Goal: Navigation & Orientation: Find specific page/section

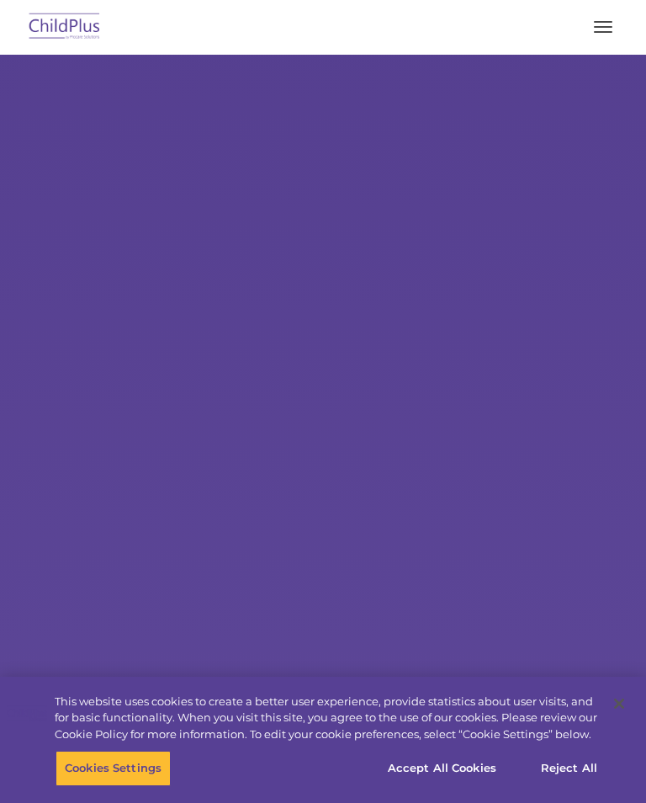
select select "MEDIUM"
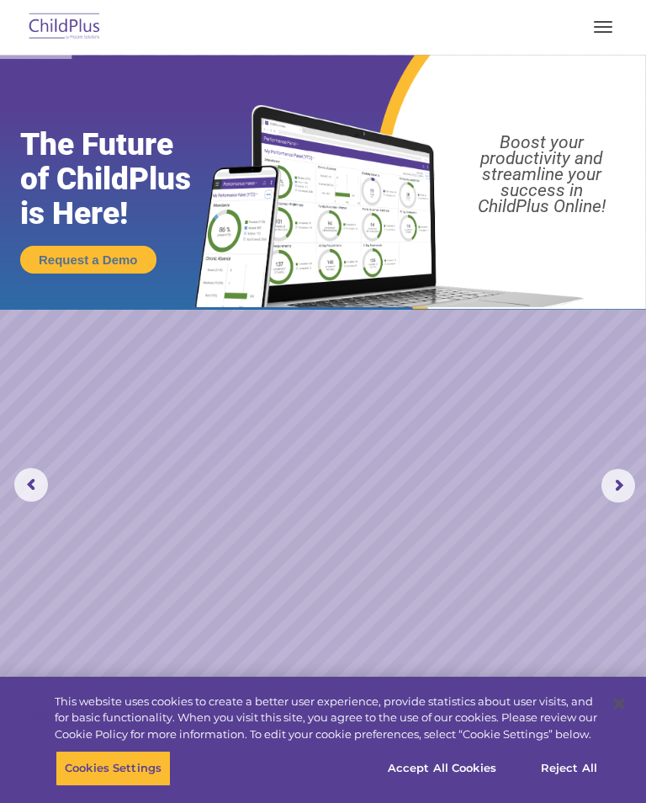
click at [615, 495] on rs-arrow at bounding box center [619, 486] width 34 height 34
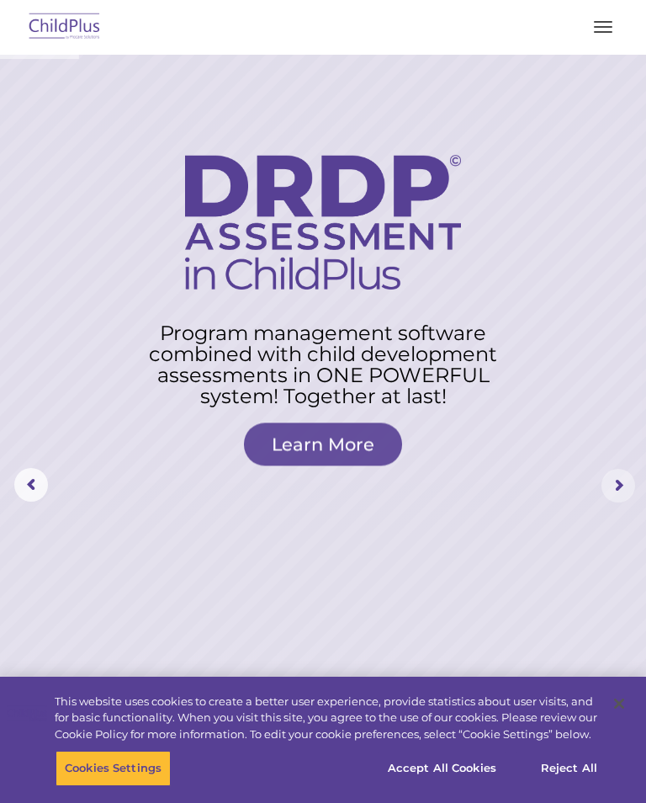
click at [616, 494] on rs-arrow at bounding box center [619, 486] width 34 height 34
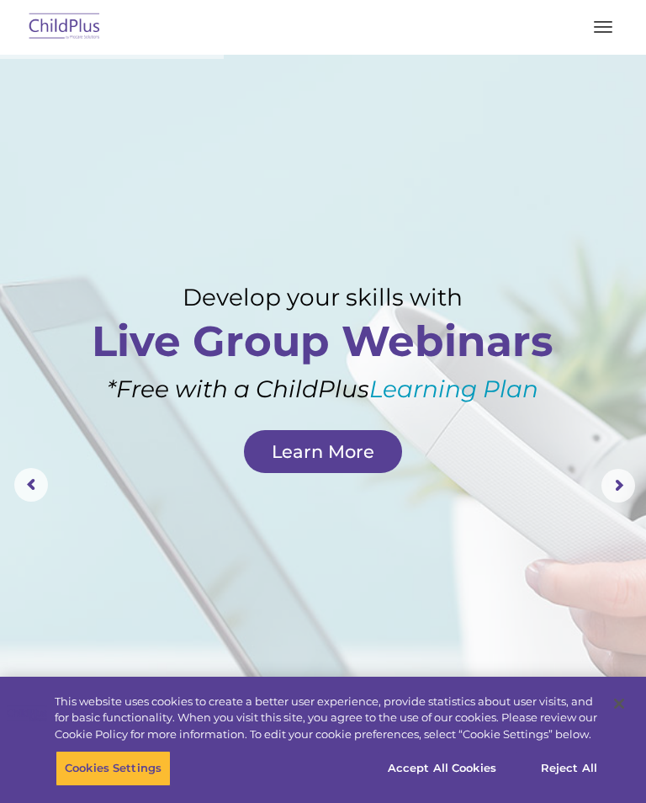
click at [50, 12] on img at bounding box center [64, 28] width 79 height 40
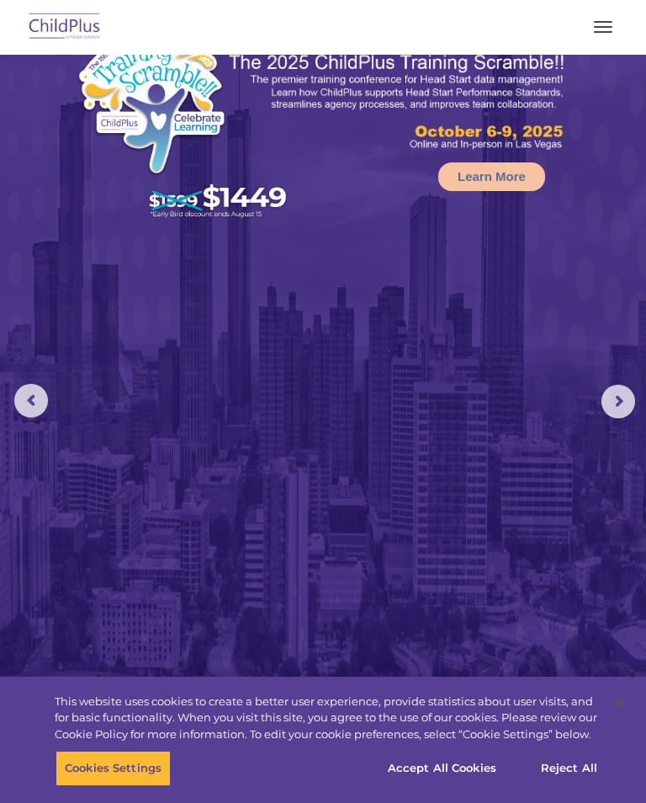
click at [57, 16] on img at bounding box center [64, 28] width 79 height 40
click at [610, 35] on button "button" at bounding box center [603, 26] width 35 height 27
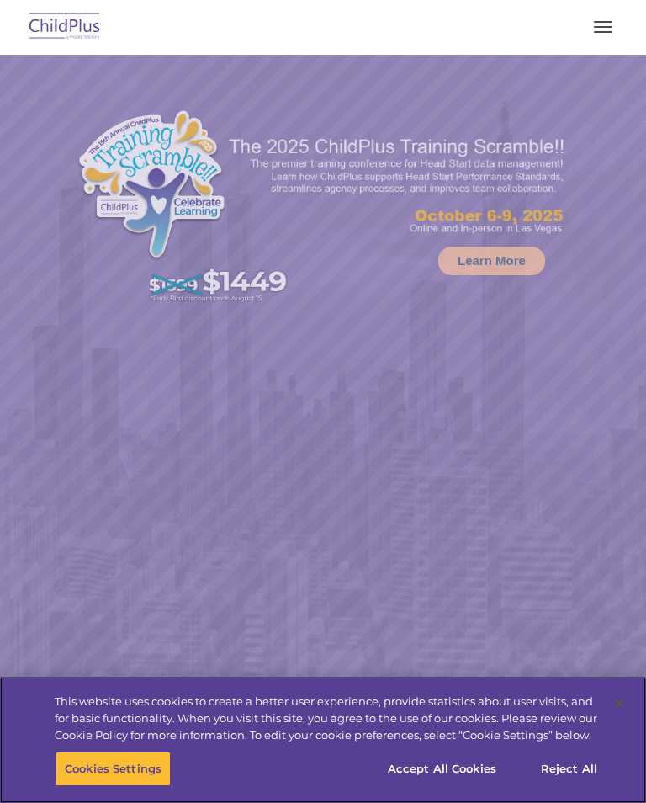
select select "MEDIUM"
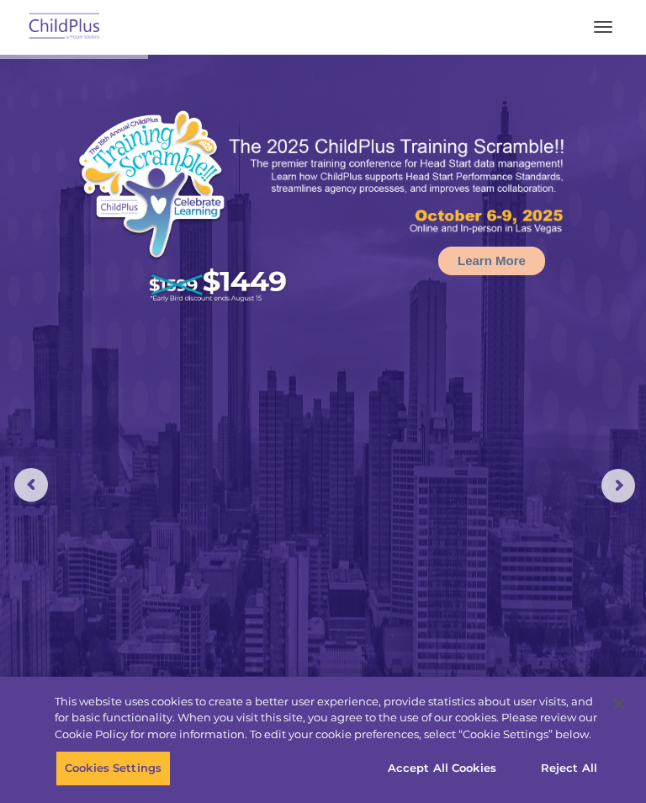
click at [590, 28] on button "button" at bounding box center [603, 26] width 35 height 27
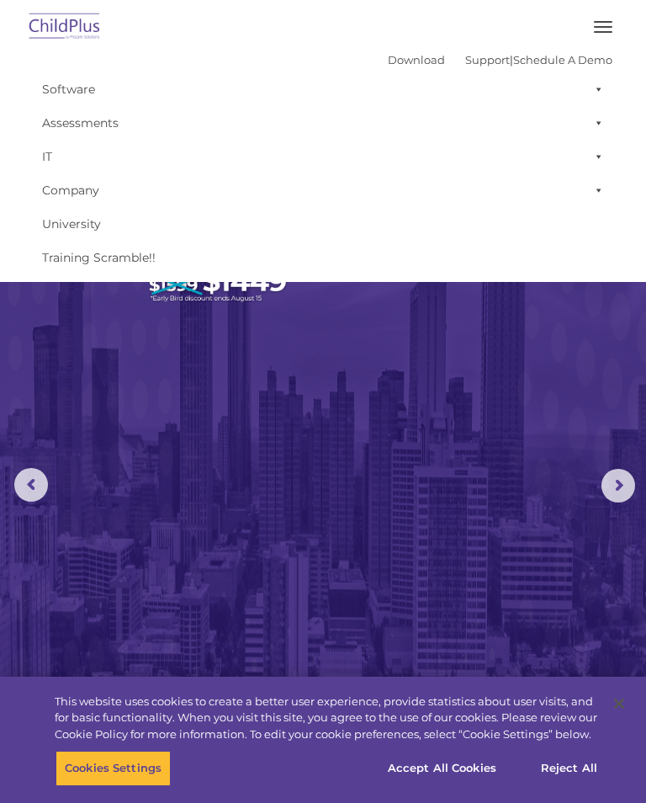
click at [95, 459] on img at bounding box center [323, 480] width 646 height 851
click at [87, 24] on img at bounding box center [64, 28] width 79 height 40
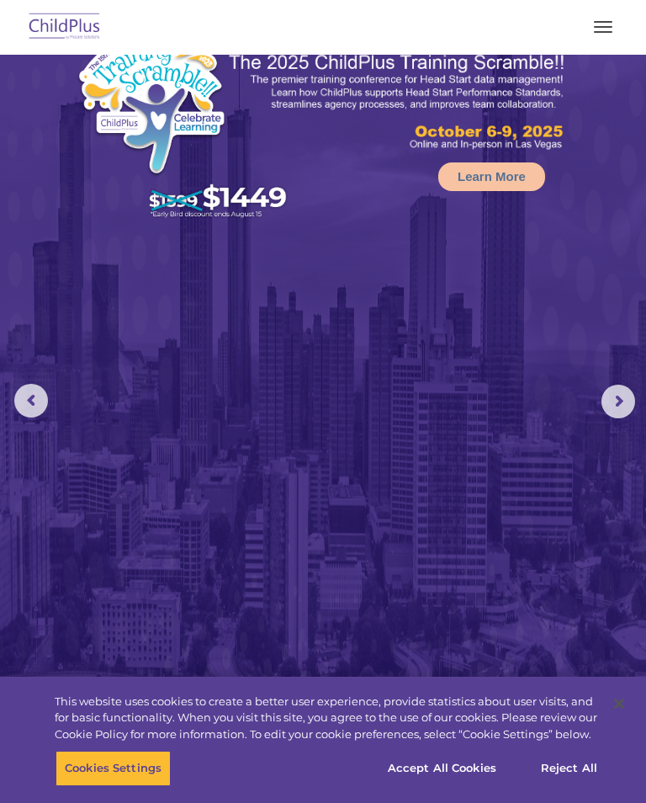
click at [615, 404] on rs-arrow at bounding box center [619, 402] width 34 height 34
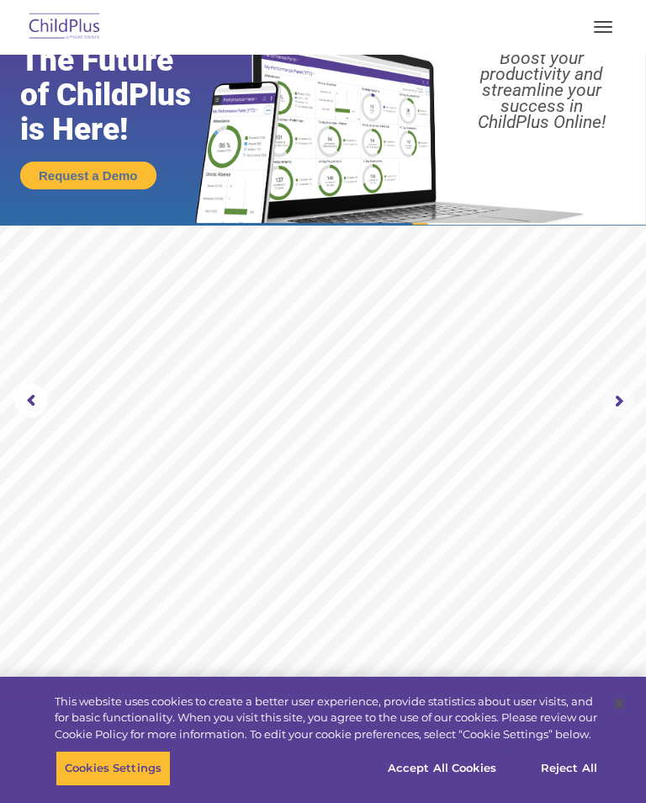
click at [623, 406] on rs-arrow at bounding box center [619, 402] width 34 height 34
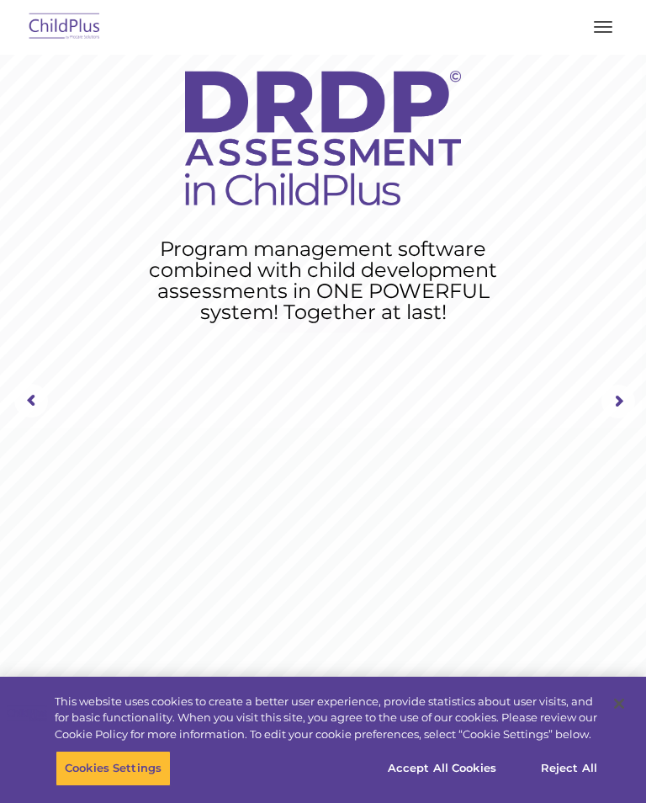
click at [610, 409] on rs-arrow at bounding box center [619, 402] width 34 height 34
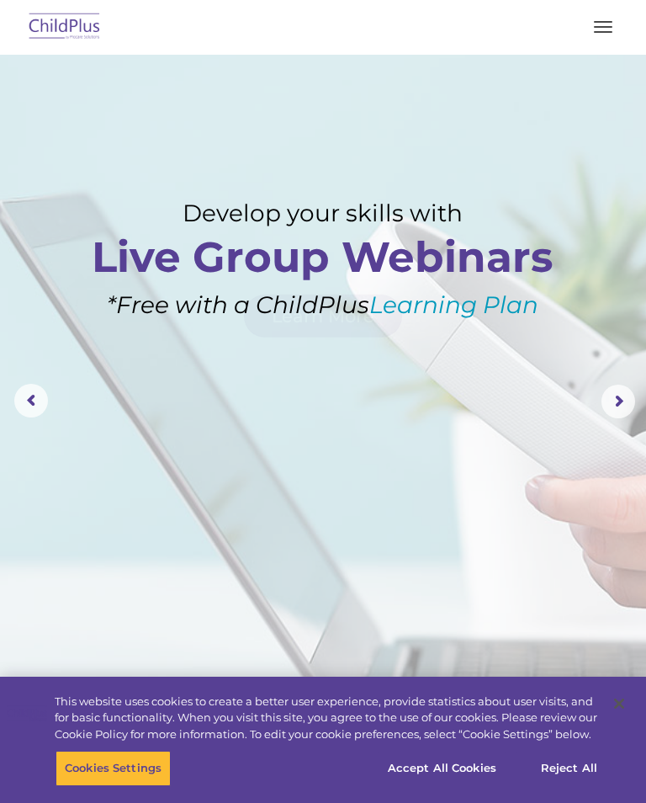
click at [628, 406] on rs-arrow at bounding box center [619, 402] width 34 height 34
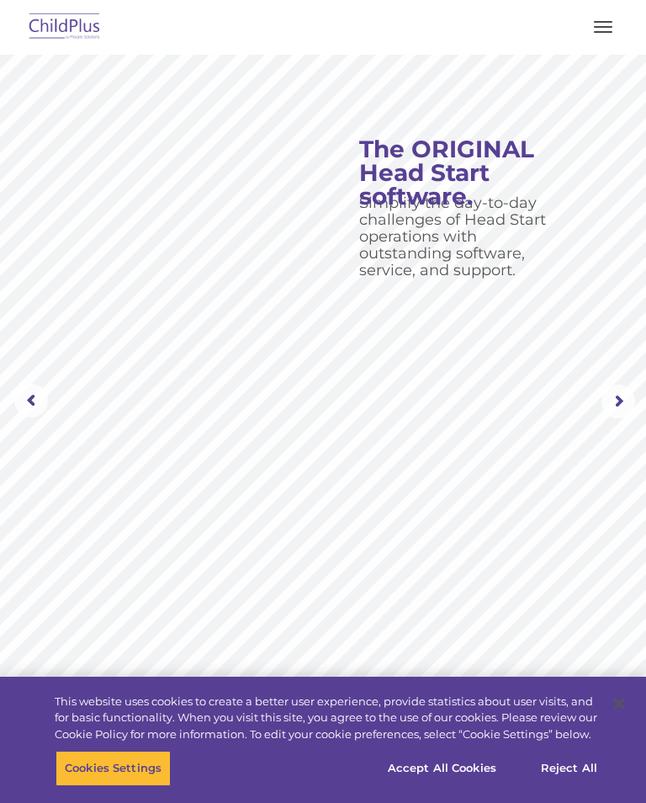
click at [626, 403] on rs-arrow at bounding box center [619, 402] width 34 height 34
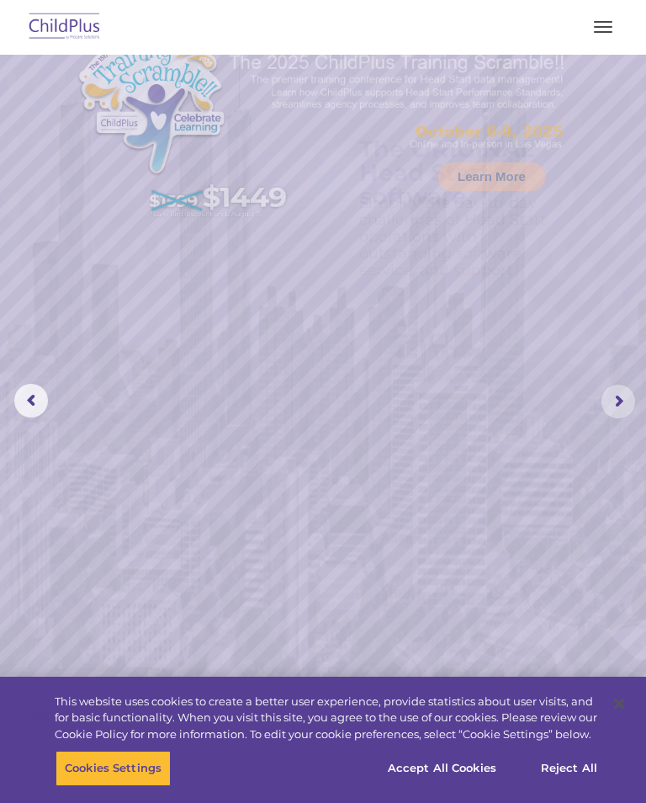
click at [628, 406] on rs-arrow at bounding box center [619, 402] width 34 height 34
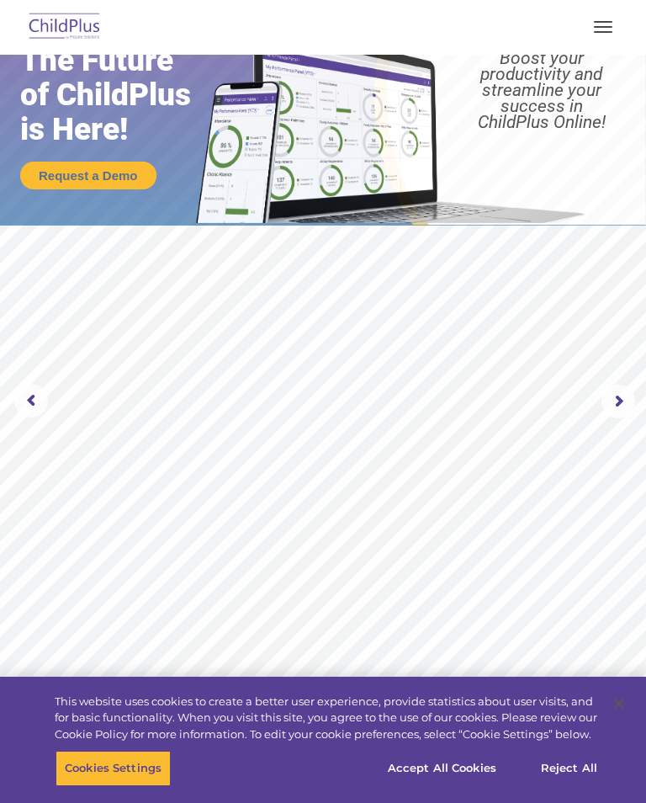
click at [629, 405] on rs-arrow at bounding box center [619, 402] width 34 height 34
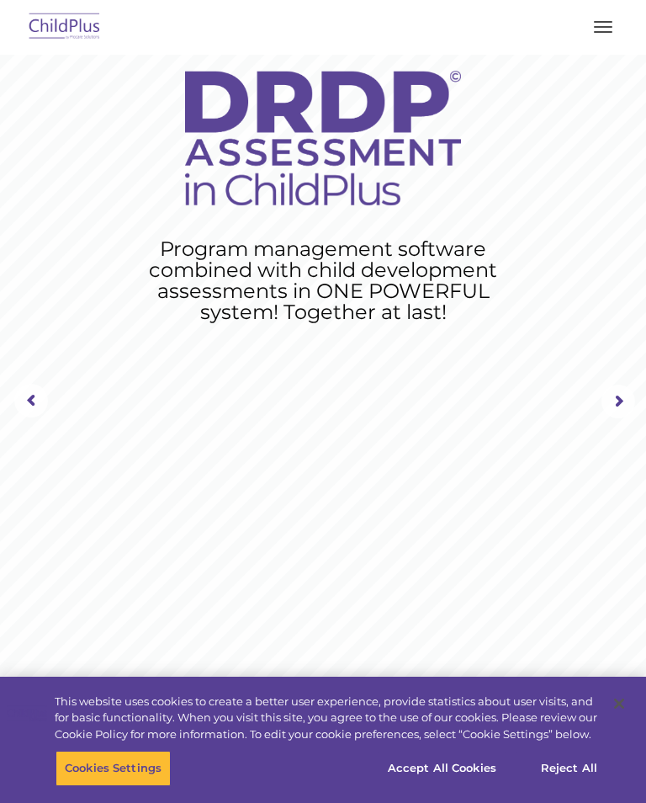
click at [619, 387] on rs-arrow at bounding box center [619, 402] width 34 height 34
click at [481, 475] on rs-layer at bounding box center [323, 402] width 646 height 862
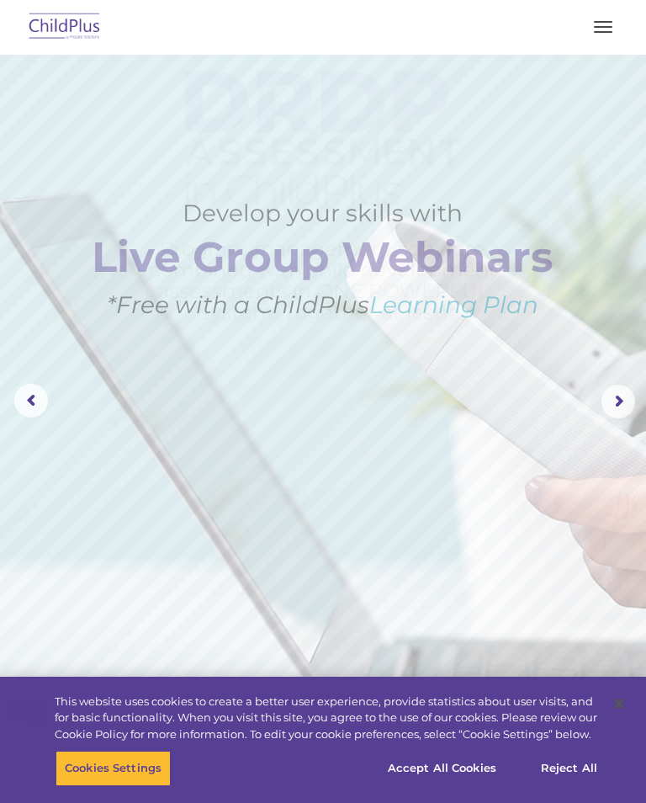
click at [252, 567] on rs-layer at bounding box center [323, 402] width 646 height 862
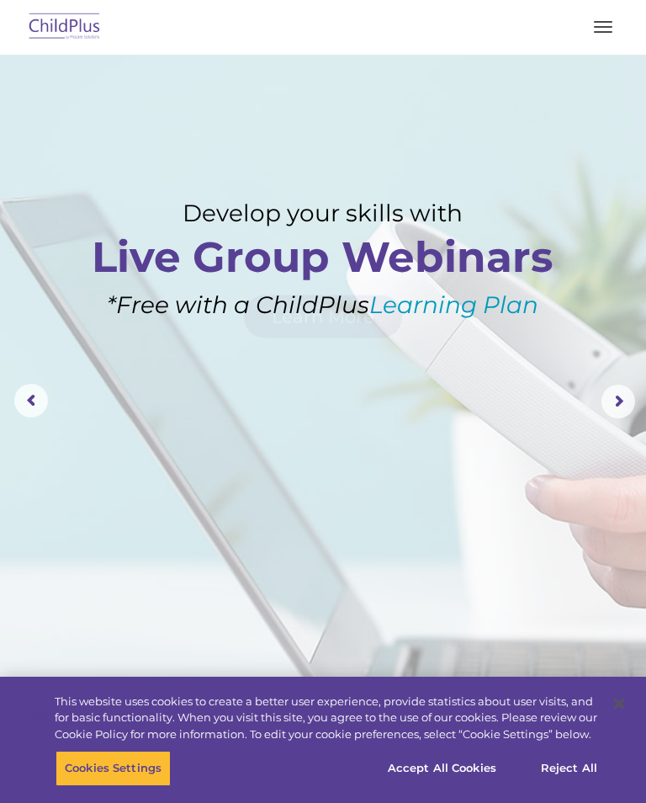
click at [60, 19] on img at bounding box center [64, 28] width 79 height 40
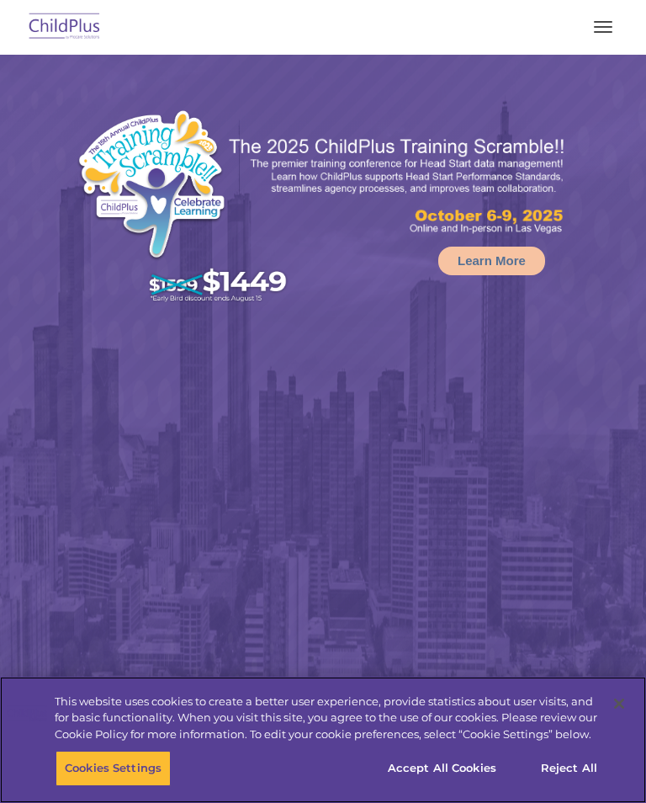
select select "MEDIUM"
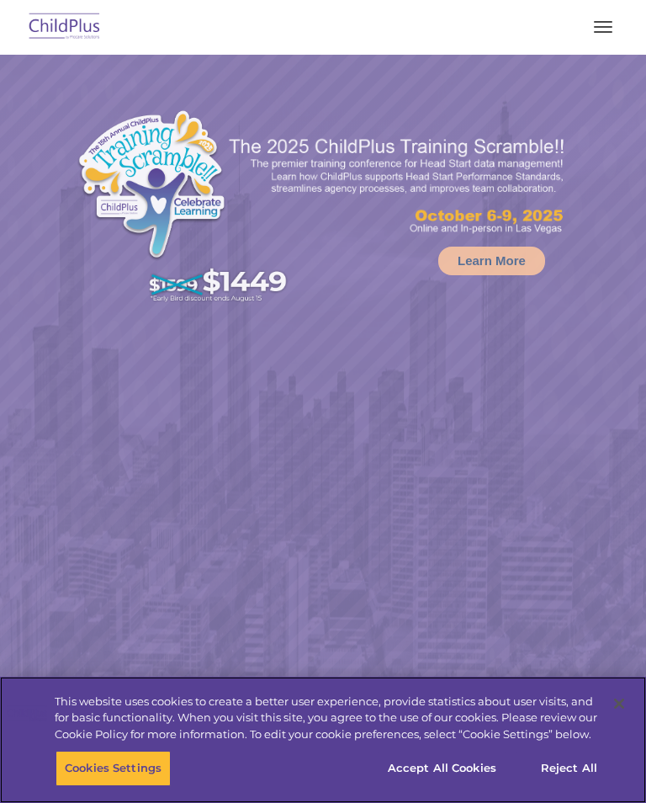
select select "MEDIUM"
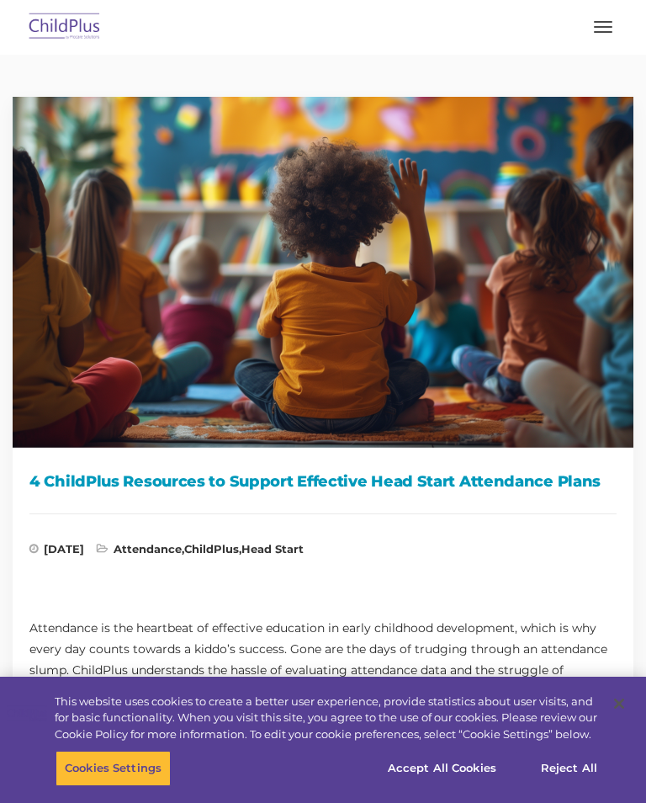
click at [613, 24] on button "button" at bounding box center [603, 26] width 35 height 27
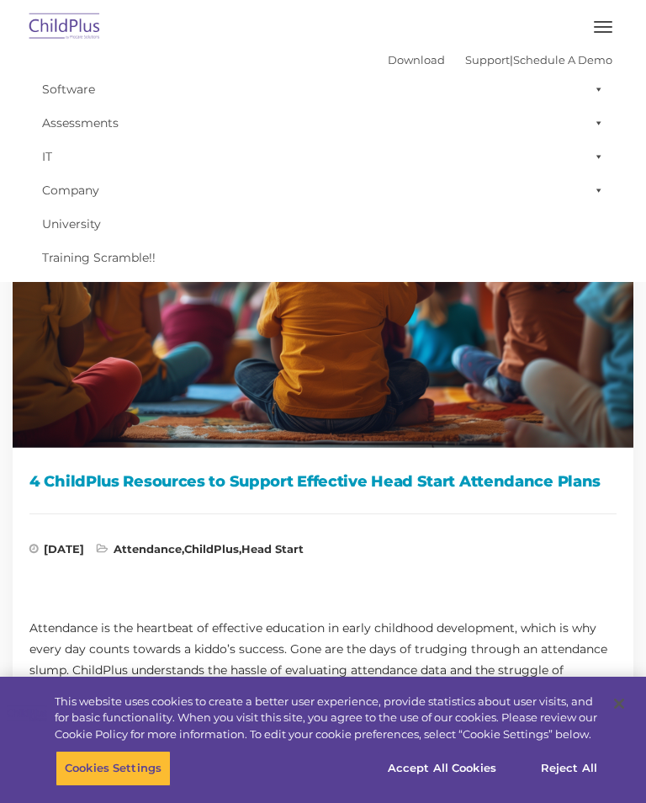
click at [607, 18] on button "button" at bounding box center [603, 26] width 35 height 27
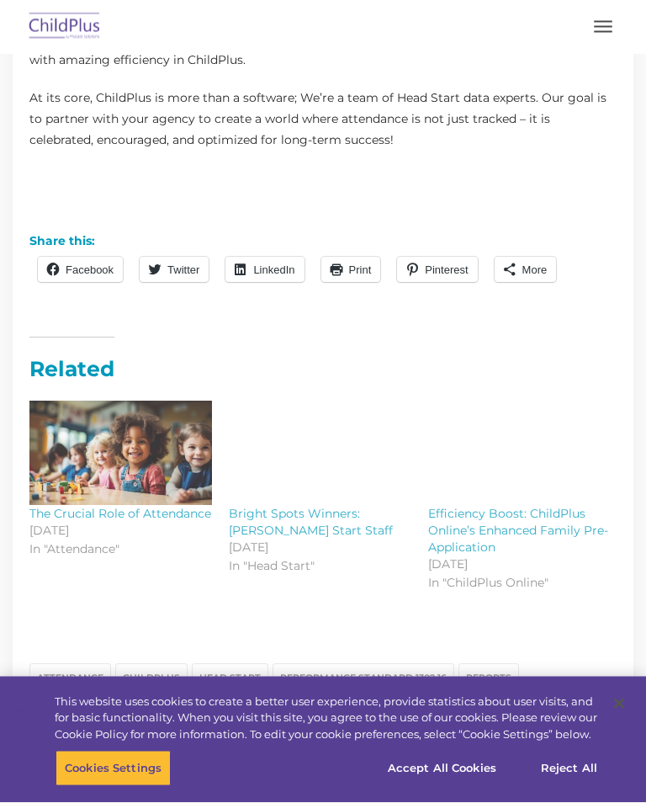
scroll to position [1739, 0]
